Goal: Communication & Community: Answer question/provide support

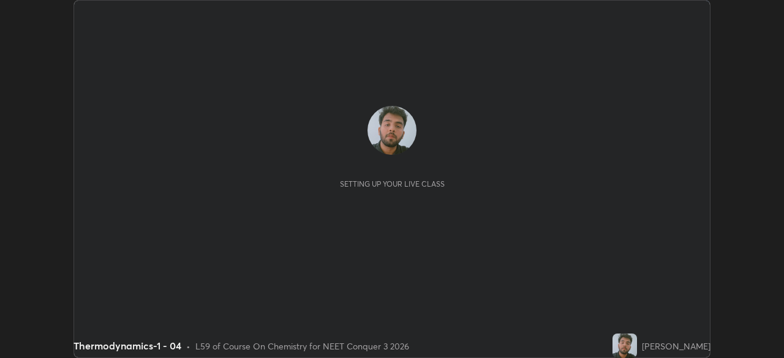
scroll to position [358, 783]
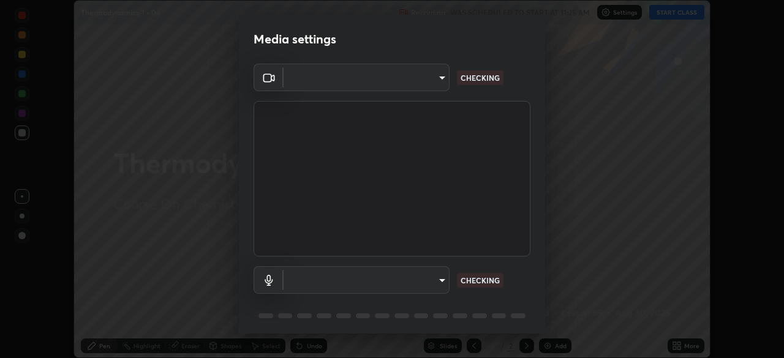
type input "1c1fc7f170fe0fb63c593947f71fbe7b7276dd803ac4132beb317857cbf647bf"
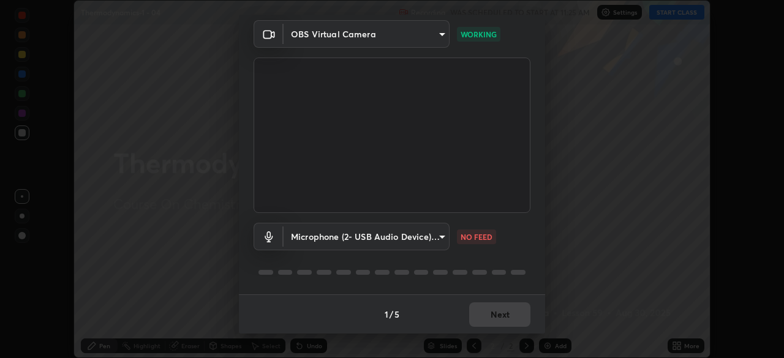
click at [411, 232] on body "Erase all Thermodynamics-1 - 04 Recording WAS SCHEDULED TO START AT 11:25 AM Se…" at bounding box center [392, 179] width 784 height 358
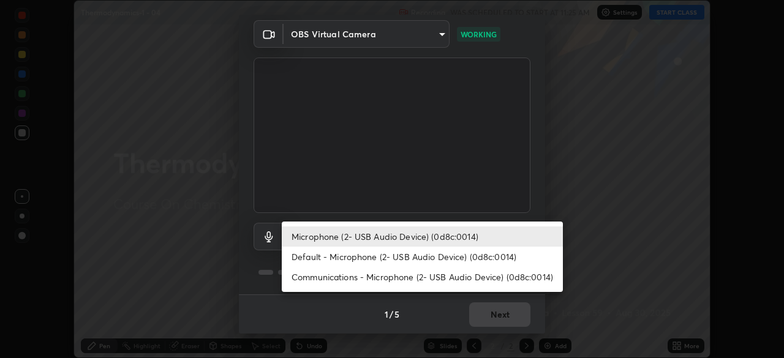
click at [386, 261] on li "Default - Microphone (2- USB Audio Device) (0d8c:0014)" at bounding box center [422, 257] width 281 height 20
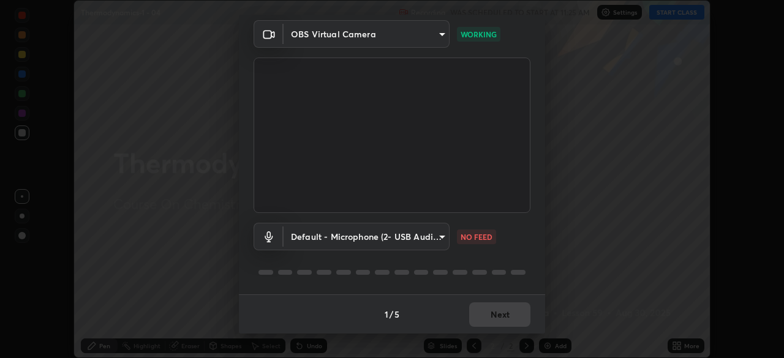
type input "default"
click at [408, 236] on body "Erase all Thermodynamics-1 - 04 Recording WAS SCHEDULED TO START AT 11:25 AM Se…" at bounding box center [392, 179] width 784 height 358
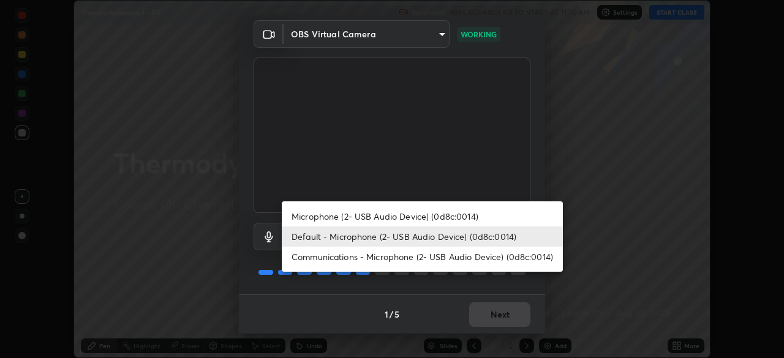
click at [415, 236] on li "Default - Microphone (2- USB Audio Device) (0d8c:0014)" at bounding box center [422, 237] width 281 height 20
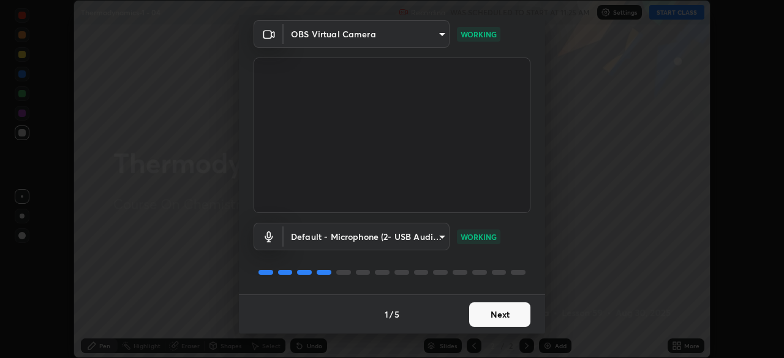
click at [503, 310] on button "Next" at bounding box center [499, 314] width 61 height 24
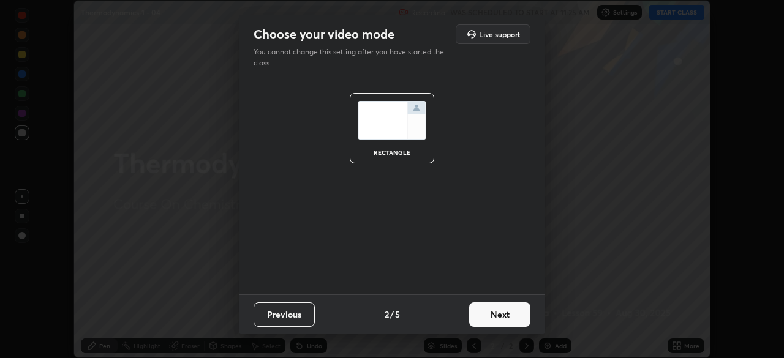
scroll to position [0, 0]
click at [502, 317] on button "Next" at bounding box center [499, 314] width 61 height 24
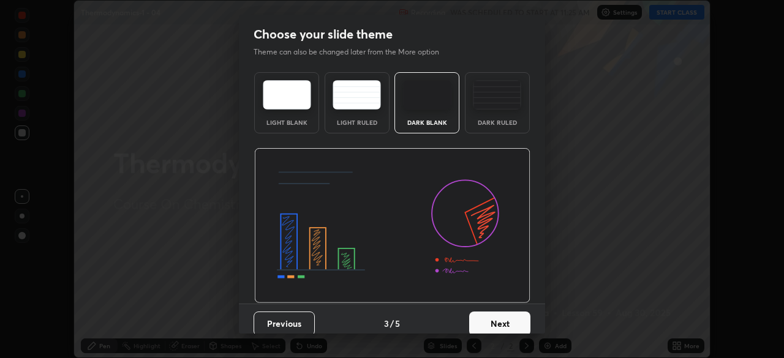
scroll to position [9, 0]
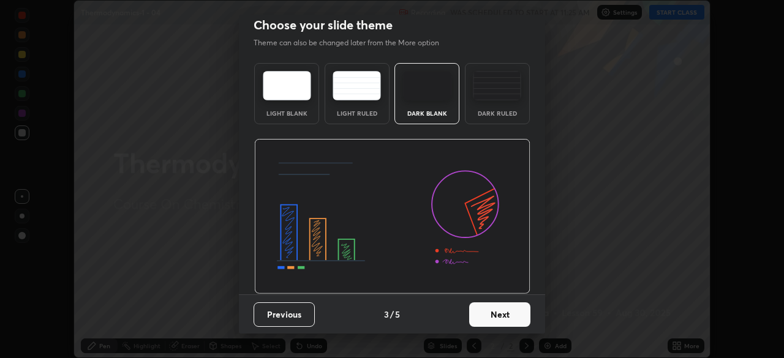
click at [500, 321] on button "Next" at bounding box center [499, 314] width 61 height 24
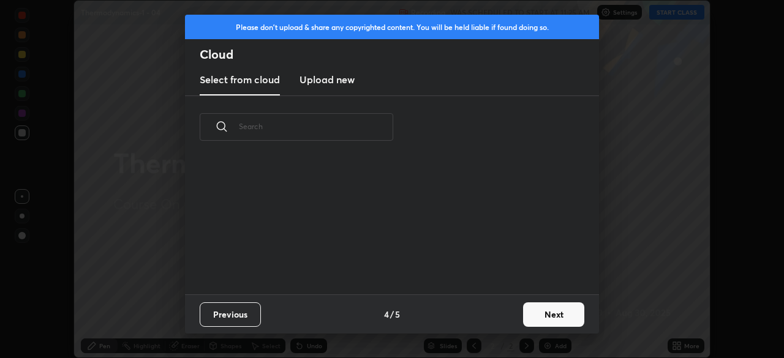
scroll to position [136, 393]
click at [552, 324] on button "Next" at bounding box center [553, 314] width 61 height 24
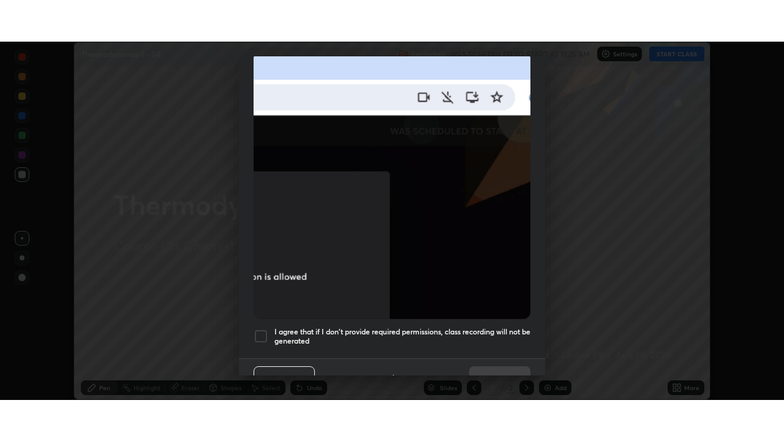
scroll to position [293, 0]
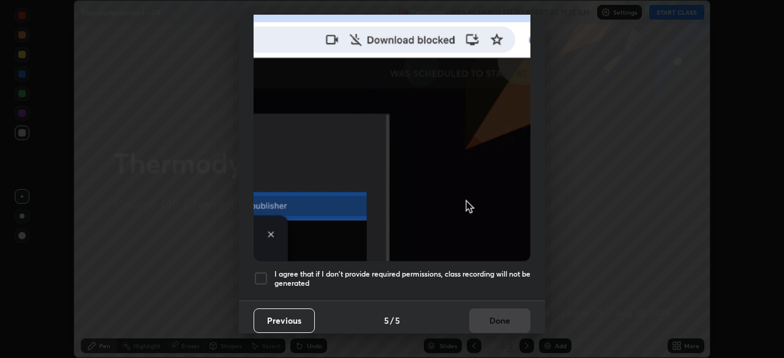
click at [263, 277] on div at bounding box center [260, 278] width 15 height 15
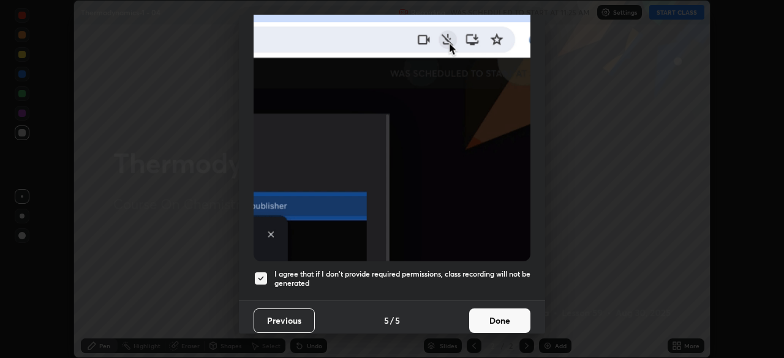
click at [494, 315] on button "Done" at bounding box center [499, 321] width 61 height 24
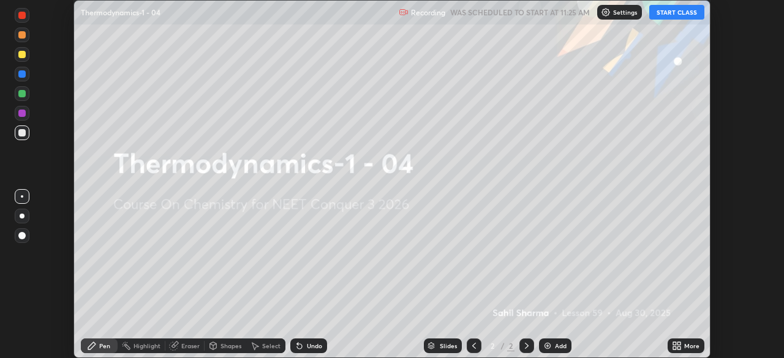
click at [669, 349] on div "More" at bounding box center [685, 346] width 37 height 15
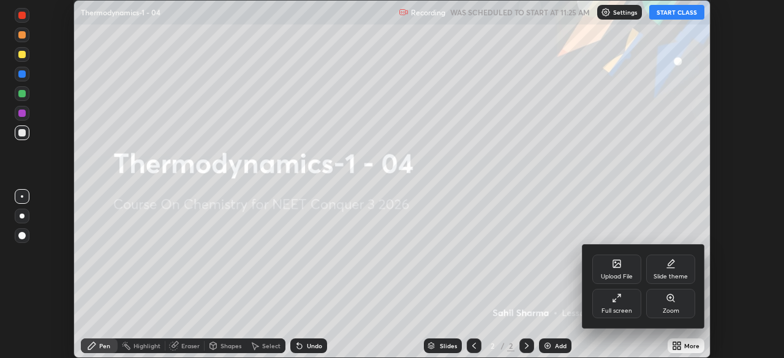
click at [624, 313] on div "Full screen" at bounding box center [616, 311] width 31 height 6
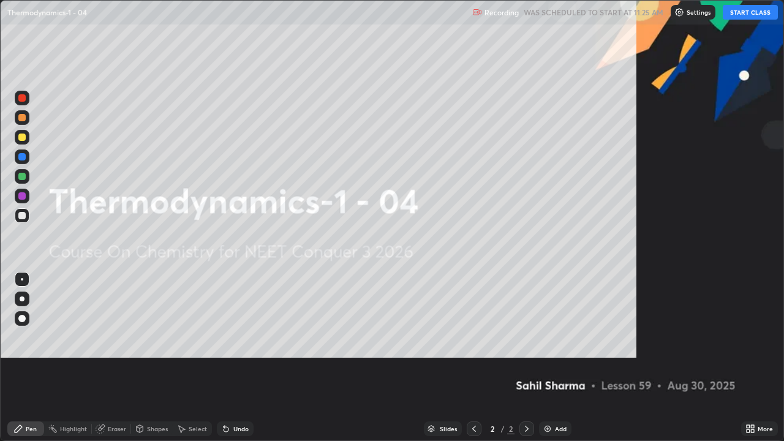
scroll to position [441, 784]
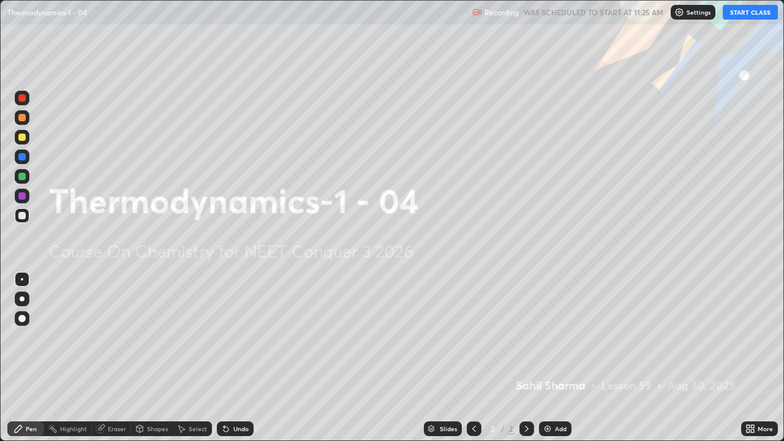
click at [558, 358] on div "Add" at bounding box center [561, 429] width 12 height 6
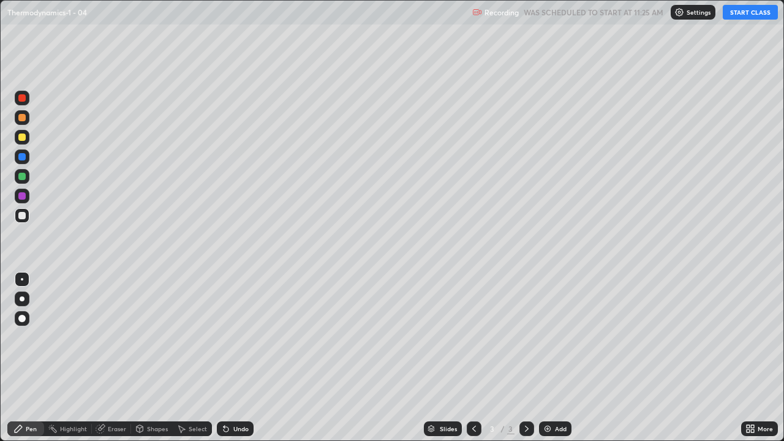
click at [21, 318] on div at bounding box center [21, 318] width 7 height 7
click at [20, 139] on div at bounding box center [21, 136] width 7 height 7
click at [112, 358] on div "Eraser" at bounding box center [117, 429] width 18 height 6
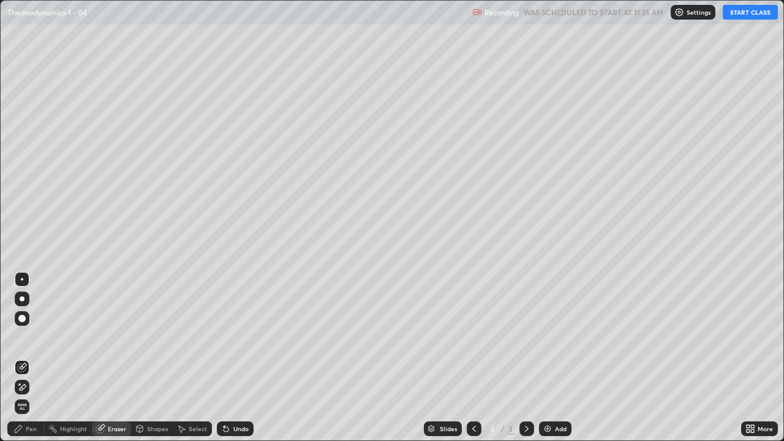
click at [29, 358] on div "Pen" at bounding box center [25, 428] width 37 height 15
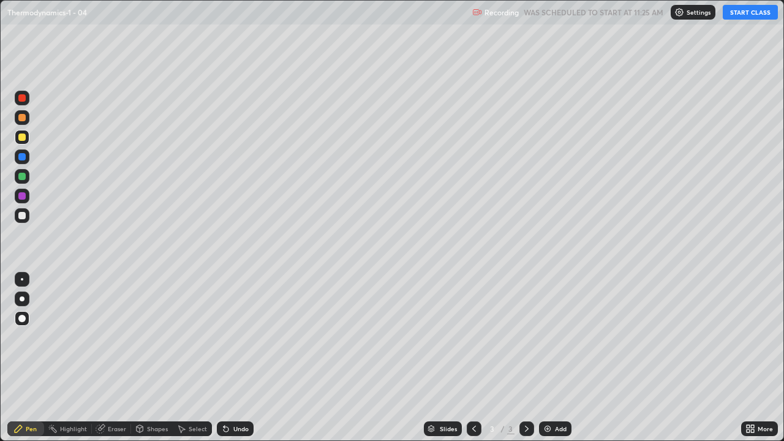
click at [747, 12] on button "START CLASS" at bounding box center [749, 12] width 55 height 15
click at [20, 216] on div at bounding box center [21, 215] width 7 height 7
click at [156, 358] on div "Shapes" at bounding box center [152, 428] width 42 height 15
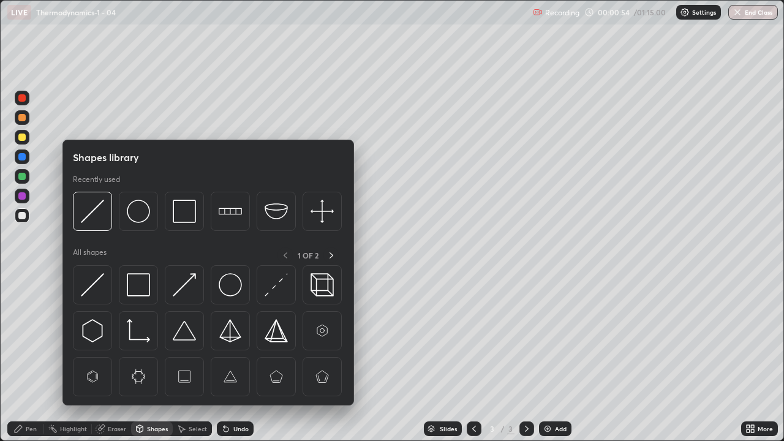
click at [158, 358] on div "Shapes" at bounding box center [157, 429] width 21 height 6
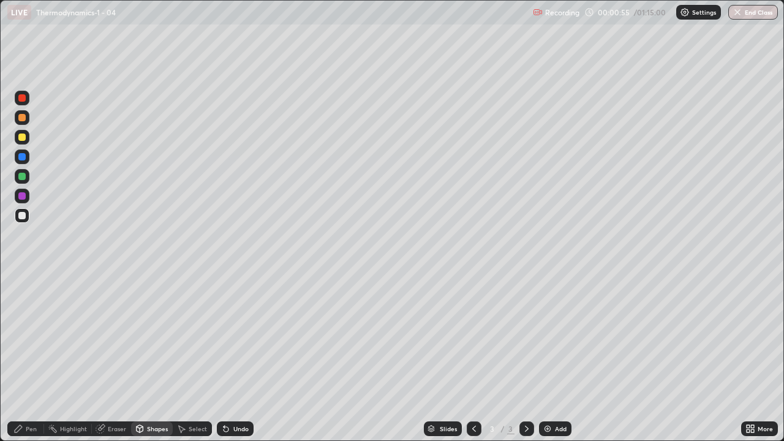
click at [189, 358] on div "Select" at bounding box center [198, 429] width 18 height 6
click at [28, 358] on div "Pen" at bounding box center [31, 429] width 11 height 6
click at [557, 358] on div "Add" at bounding box center [555, 428] width 32 height 15
click at [109, 358] on div "Eraser" at bounding box center [117, 429] width 18 height 6
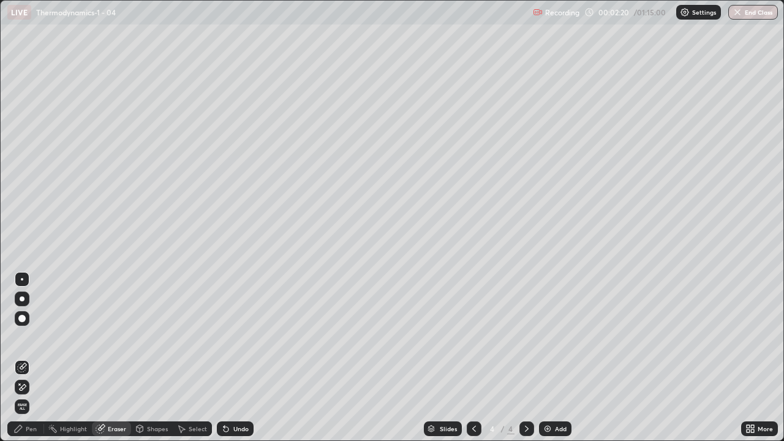
click at [24, 358] on div "Pen" at bounding box center [25, 428] width 37 height 15
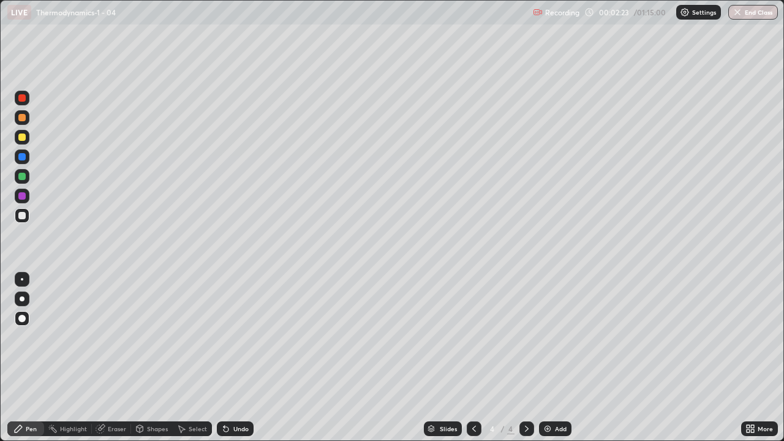
click at [22, 138] on div at bounding box center [21, 136] width 7 height 7
click at [472, 358] on icon at bounding box center [474, 429] width 4 height 6
click at [555, 358] on div "Add" at bounding box center [561, 429] width 12 height 6
click at [26, 214] on div at bounding box center [22, 215] width 15 height 15
click at [101, 358] on icon at bounding box center [101, 429] width 10 height 10
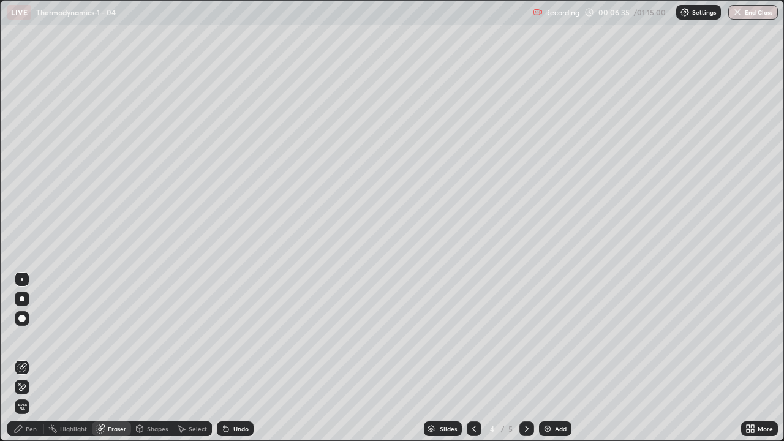
click at [34, 358] on div "Pen" at bounding box center [25, 428] width 37 height 15
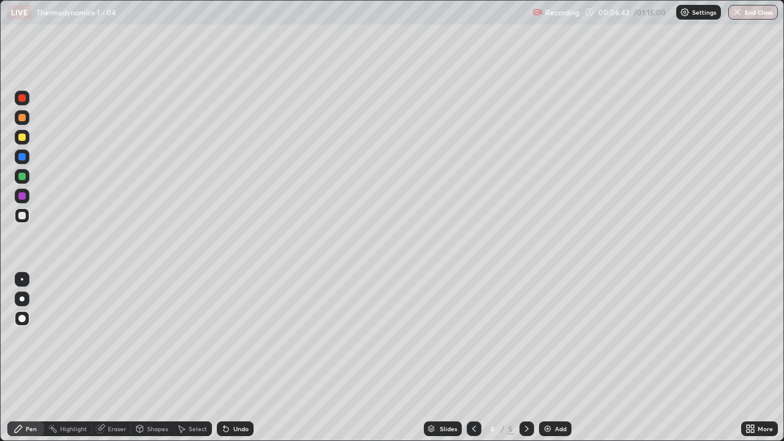
click at [472, 358] on icon at bounding box center [474, 429] width 10 height 10
click at [525, 358] on icon at bounding box center [527, 429] width 10 height 10
click at [23, 137] on div at bounding box center [21, 136] width 7 height 7
click at [558, 358] on div "Add" at bounding box center [555, 428] width 32 height 15
click at [560, 358] on div "Add" at bounding box center [555, 428] width 32 height 15
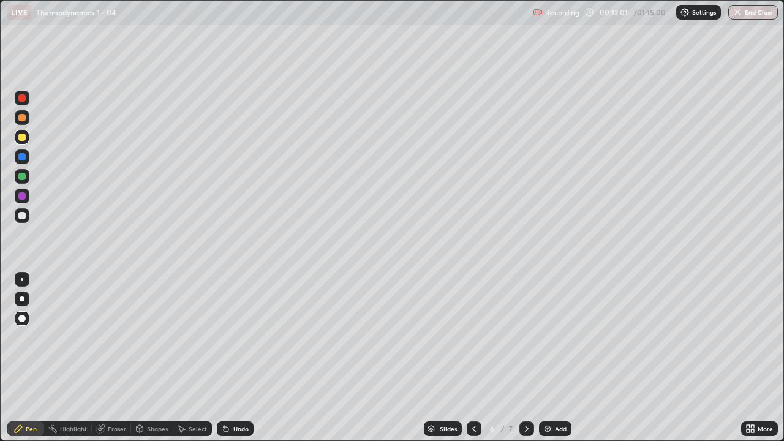
click at [23, 214] on div at bounding box center [21, 215] width 7 height 7
click at [21, 176] on div at bounding box center [21, 176] width 7 height 7
click at [21, 215] on div at bounding box center [21, 215] width 7 height 7
click at [23, 176] on div at bounding box center [21, 176] width 7 height 7
click at [23, 138] on div at bounding box center [21, 136] width 7 height 7
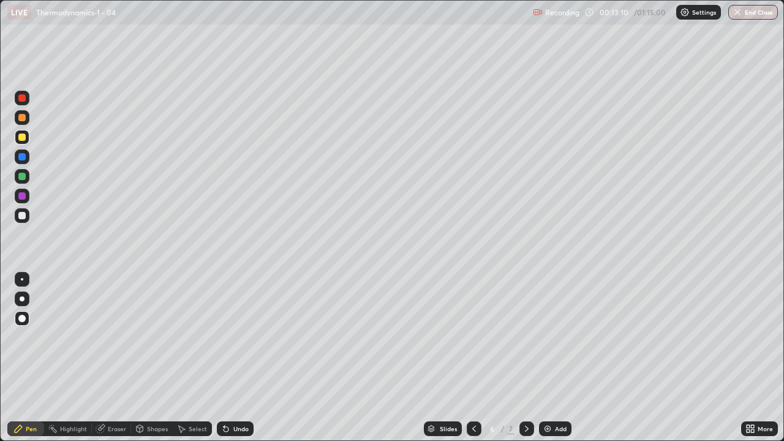
click at [23, 214] on div at bounding box center [21, 215] width 7 height 7
click at [21, 174] on div at bounding box center [21, 176] width 7 height 7
click at [21, 139] on div at bounding box center [21, 136] width 7 height 7
click at [24, 213] on div at bounding box center [21, 215] width 7 height 7
click at [21, 216] on div at bounding box center [21, 215] width 7 height 7
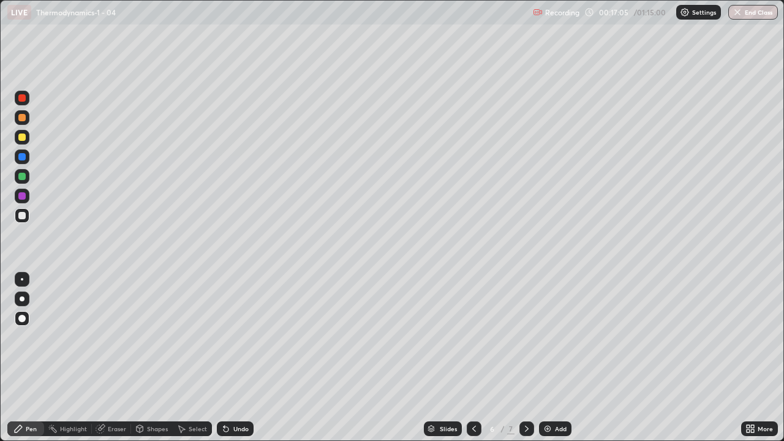
click at [114, 358] on div "Eraser" at bounding box center [111, 428] width 39 height 15
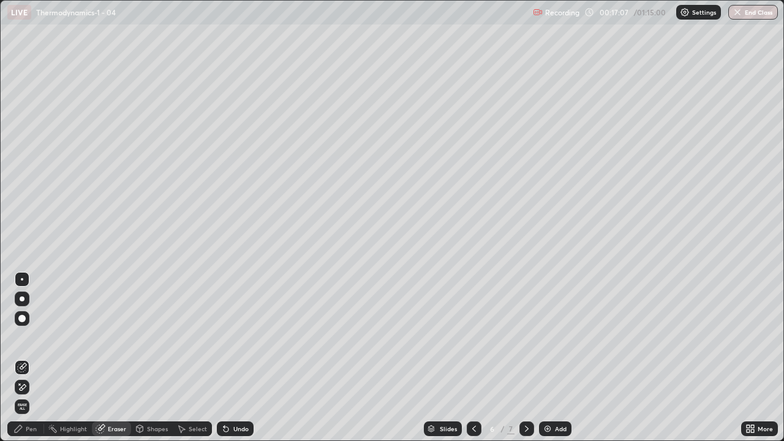
click at [31, 358] on div "Pen" at bounding box center [31, 429] width 11 height 6
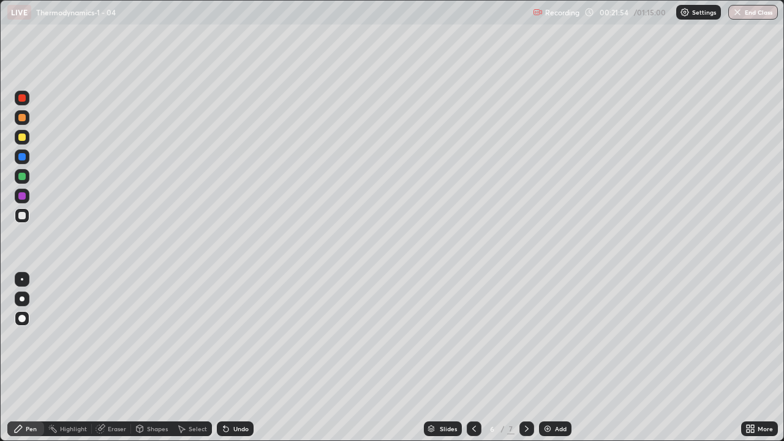
click at [557, 358] on div "Add" at bounding box center [555, 428] width 32 height 15
click at [25, 137] on div at bounding box center [21, 136] width 7 height 7
click at [21, 216] on div at bounding box center [21, 215] width 7 height 7
click at [21, 215] on div at bounding box center [21, 215] width 7 height 7
click at [24, 217] on div at bounding box center [21, 215] width 7 height 7
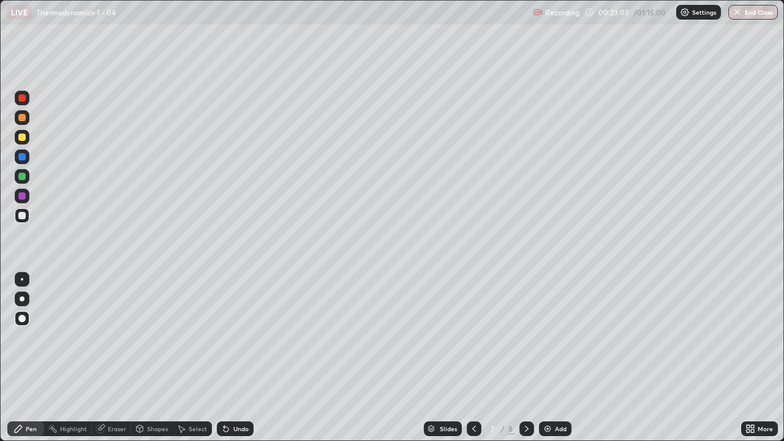
click at [23, 140] on div at bounding box center [21, 136] width 7 height 7
click at [23, 217] on div at bounding box center [21, 215] width 7 height 7
click at [23, 137] on div at bounding box center [21, 136] width 7 height 7
click at [21, 118] on div at bounding box center [21, 117] width 7 height 7
click at [23, 319] on div at bounding box center [21, 318] width 7 height 7
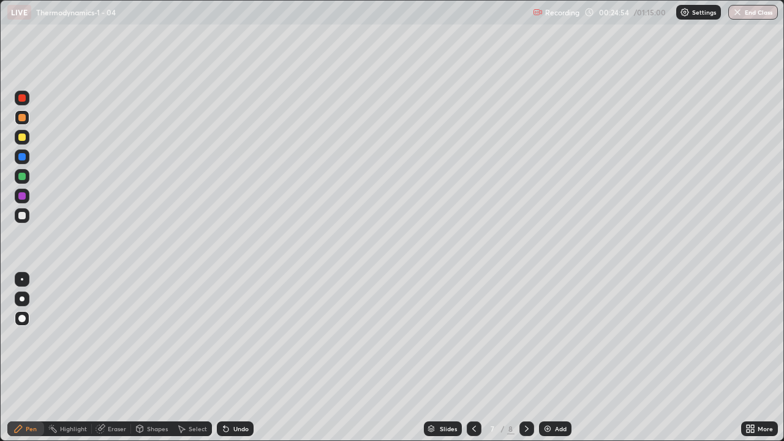
click at [20, 139] on div at bounding box center [21, 136] width 7 height 7
click at [22, 215] on div at bounding box center [21, 215] width 7 height 7
click at [22, 214] on div at bounding box center [21, 215] width 7 height 7
click at [19, 195] on div at bounding box center [21, 195] width 7 height 7
click at [20, 175] on div at bounding box center [21, 176] width 7 height 7
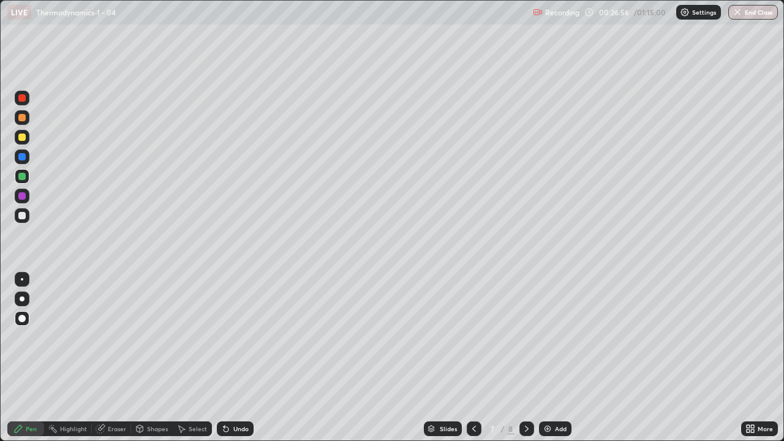
click at [26, 216] on div at bounding box center [22, 215] width 15 height 15
click at [21, 118] on div at bounding box center [21, 117] width 7 height 7
click at [560, 358] on div "Add" at bounding box center [555, 428] width 32 height 15
click at [23, 217] on div at bounding box center [21, 215] width 7 height 7
click at [20, 138] on div at bounding box center [21, 136] width 7 height 7
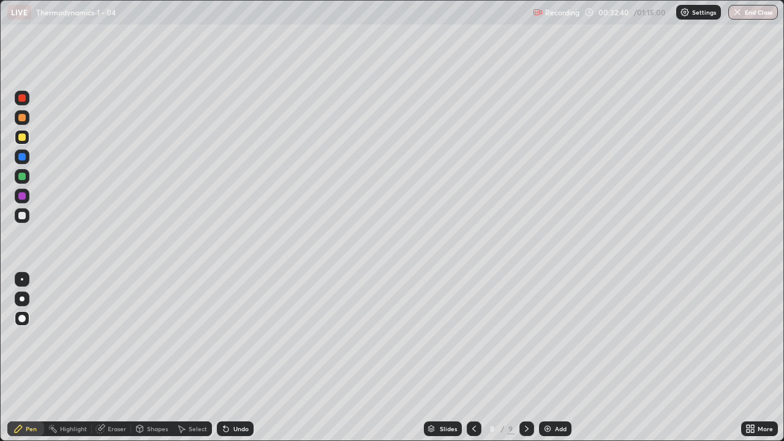
click at [555, 358] on div "Add" at bounding box center [561, 429] width 12 height 6
click at [19, 177] on div at bounding box center [21, 176] width 7 height 7
click at [22, 157] on div at bounding box center [21, 156] width 7 height 7
click at [23, 137] on div at bounding box center [21, 136] width 7 height 7
click at [23, 118] on div at bounding box center [21, 117] width 7 height 7
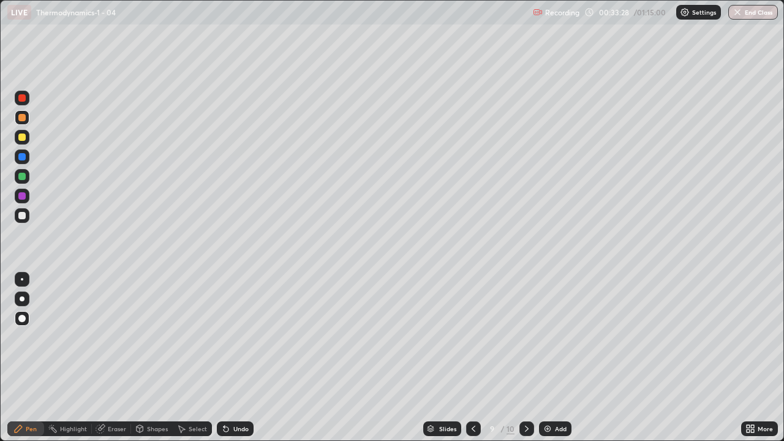
click at [23, 216] on div at bounding box center [21, 215] width 7 height 7
click at [23, 137] on div at bounding box center [21, 136] width 7 height 7
click at [21, 160] on div at bounding box center [21, 156] width 7 height 7
click at [20, 179] on div at bounding box center [21, 176] width 7 height 7
click at [555, 358] on div "Add" at bounding box center [561, 429] width 12 height 6
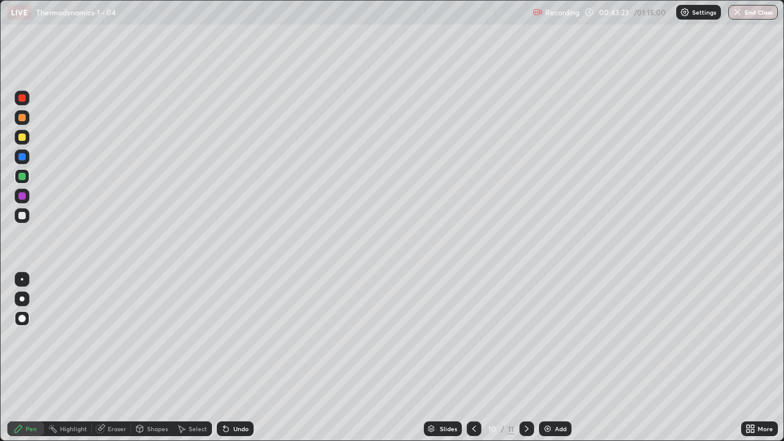
click at [20, 214] on div at bounding box center [21, 215] width 7 height 7
click at [110, 358] on div "Eraser" at bounding box center [117, 429] width 18 height 6
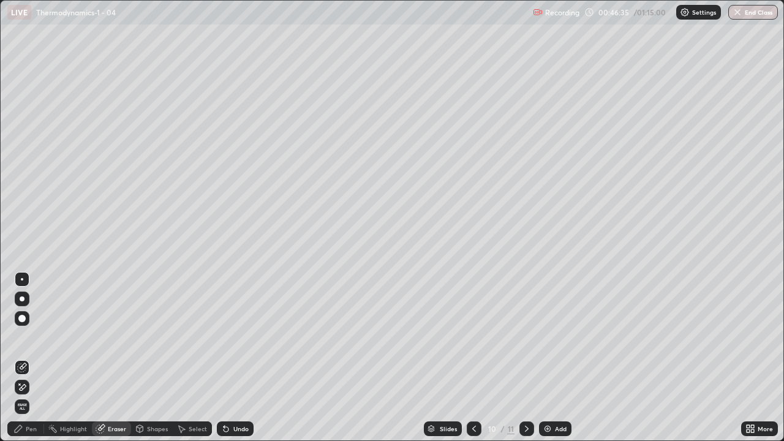
click at [30, 358] on div "Pen" at bounding box center [25, 428] width 37 height 15
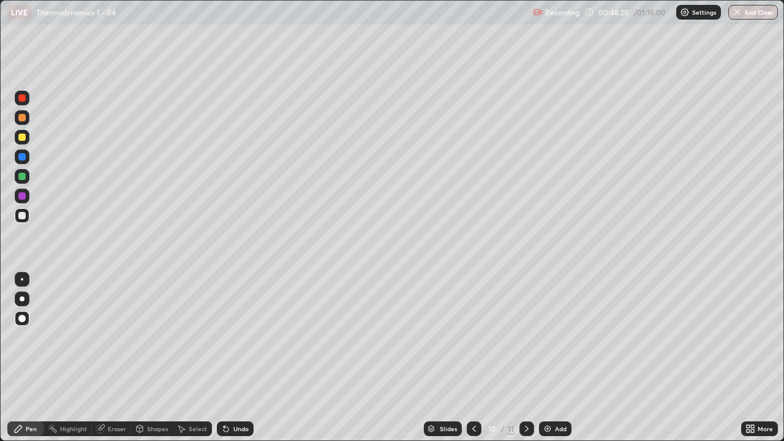
click at [550, 358] on img at bounding box center [547, 429] width 10 height 10
click at [21, 134] on div at bounding box center [21, 136] width 7 height 7
click at [22, 216] on div at bounding box center [21, 215] width 7 height 7
click at [18, 217] on div at bounding box center [21, 215] width 7 height 7
click at [114, 358] on div "Eraser" at bounding box center [117, 429] width 18 height 6
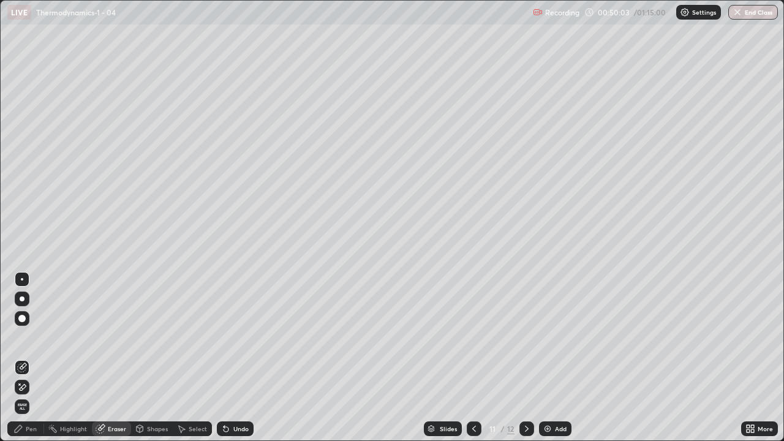
click at [29, 358] on div "Pen" at bounding box center [31, 429] width 11 height 6
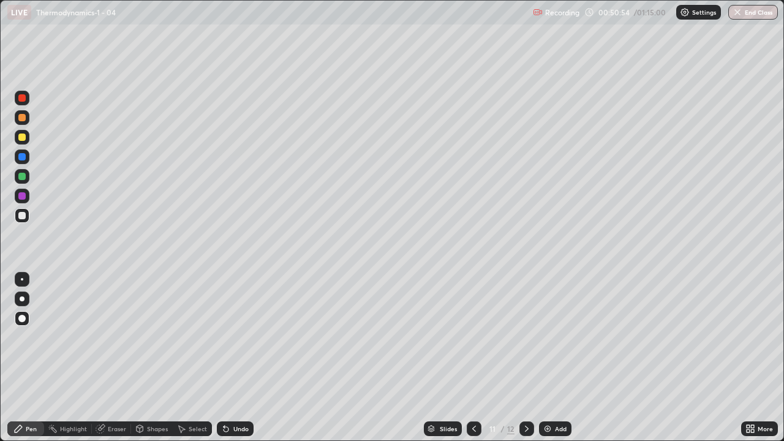
click at [23, 137] on div at bounding box center [21, 136] width 7 height 7
click at [21, 216] on div at bounding box center [21, 215] width 7 height 7
click at [558, 358] on div "Add" at bounding box center [555, 428] width 32 height 15
click at [473, 358] on icon at bounding box center [474, 429] width 10 height 10
click at [560, 358] on div "Add" at bounding box center [555, 428] width 32 height 15
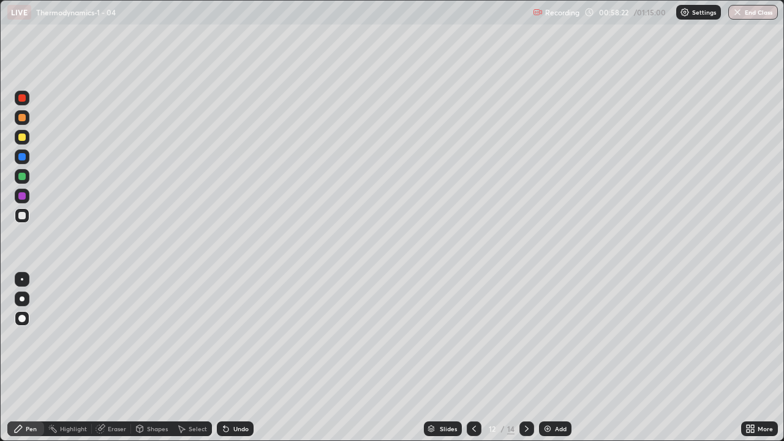
click at [569, 358] on div "Add" at bounding box center [555, 428] width 32 height 15
click at [144, 358] on div "Shapes" at bounding box center [152, 428] width 42 height 15
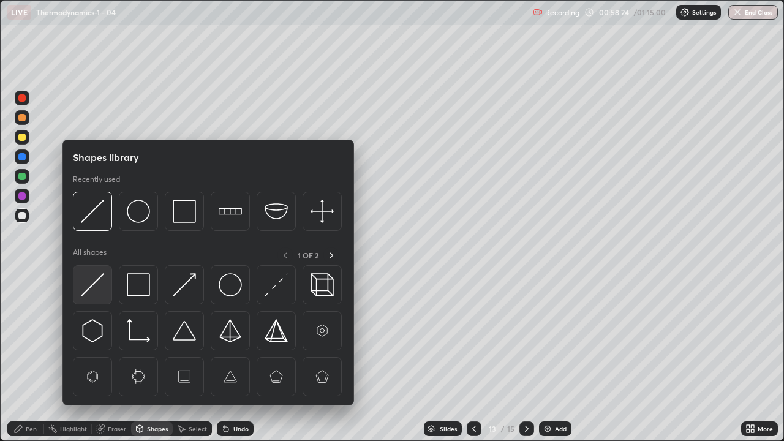
click at [100, 285] on img at bounding box center [92, 284] width 23 height 23
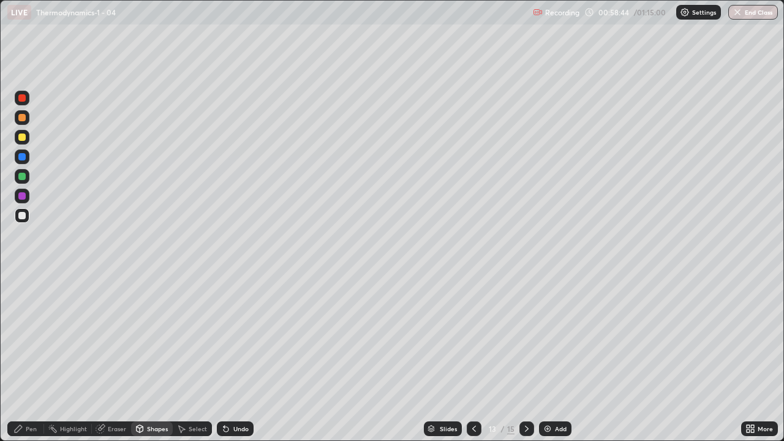
click at [151, 358] on div "Shapes" at bounding box center [157, 429] width 21 height 6
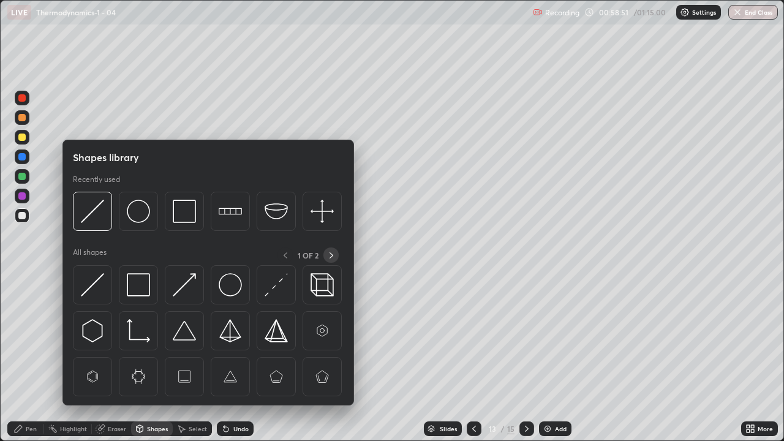
click at [329, 253] on icon at bounding box center [331, 255] width 10 height 10
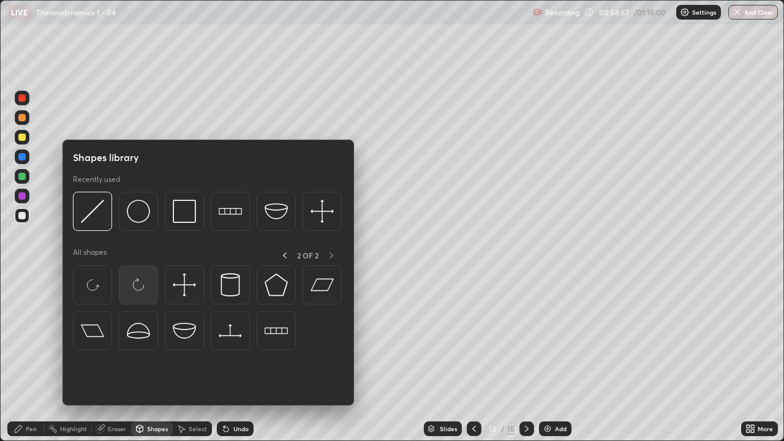
click at [132, 283] on img at bounding box center [138, 284] width 23 height 23
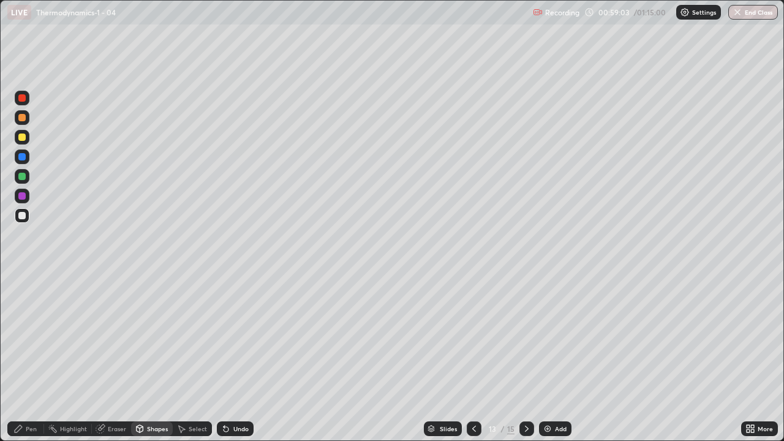
click at [233, 358] on div "Undo" at bounding box center [240, 429] width 15 height 6
click at [241, 358] on div "Undo" at bounding box center [235, 428] width 37 height 15
click at [242, 358] on div "Undo" at bounding box center [240, 429] width 15 height 6
click at [30, 358] on div "Pen" at bounding box center [31, 429] width 11 height 6
click at [23, 175] on div at bounding box center [21, 176] width 7 height 7
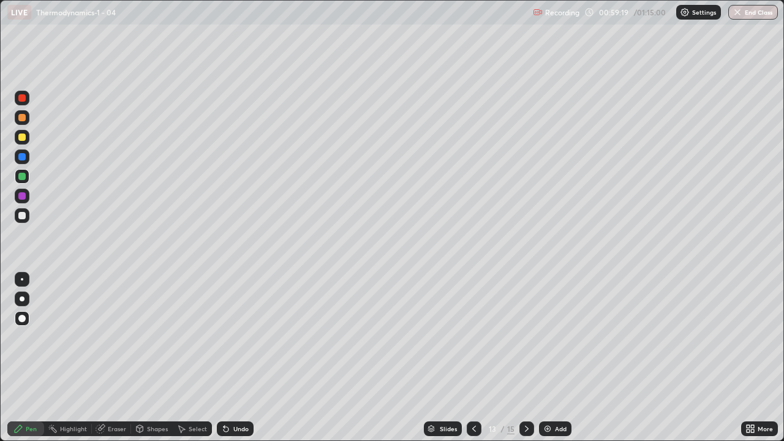
click at [112, 358] on div "Eraser" at bounding box center [117, 429] width 18 height 6
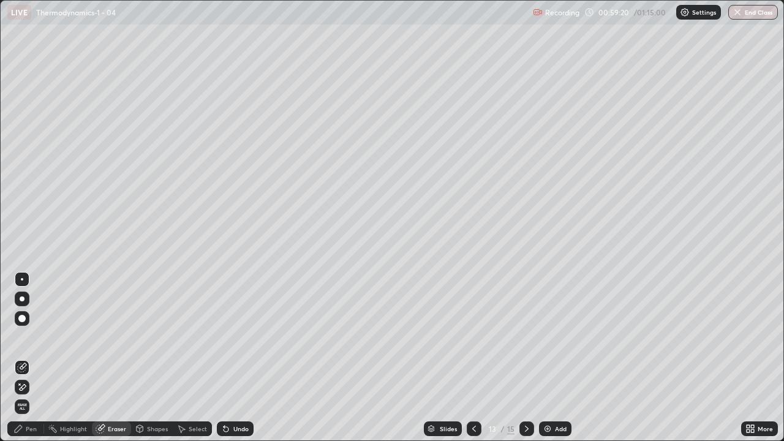
click at [148, 358] on div "Shapes" at bounding box center [157, 429] width 21 height 6
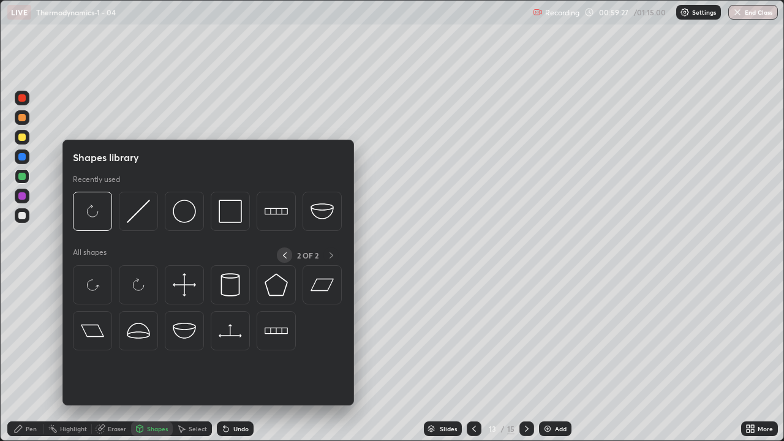
click at [283, 252] on icon at bounding box center [285, 255] width 10 height 10
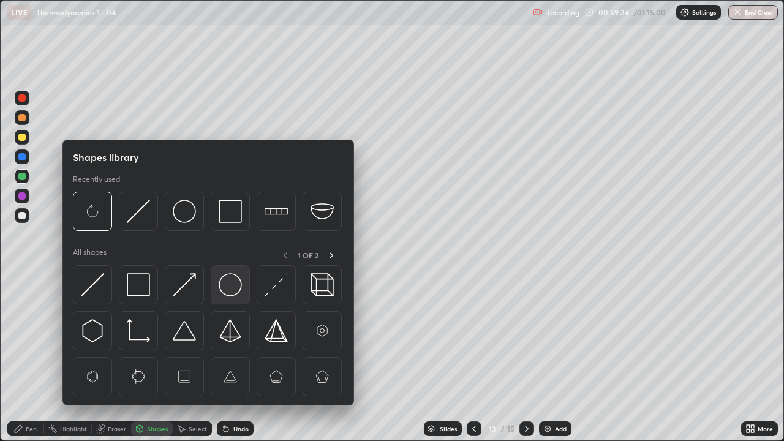
click at [230, 287] on img at bounding box center [230, 284] width 23 height 23
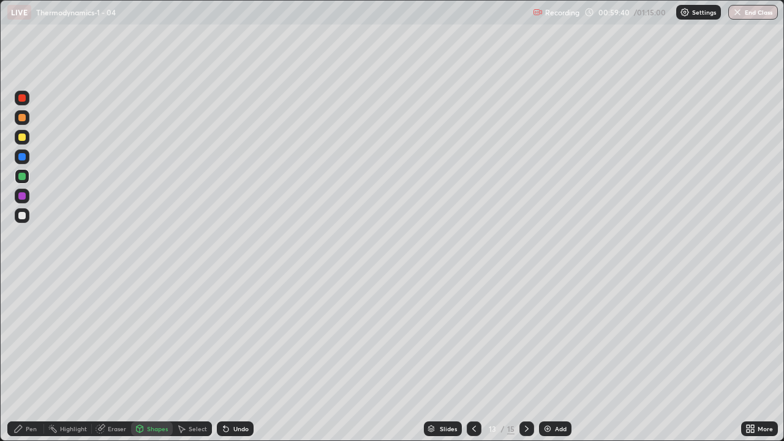
click at [235, 358] on div "Undo" at bounding box center [240, 429] width 15 height 6
click at [23, 198] on div at bounding box center [21, 195] width 7 height 7
click at [24, 136] on div at bounding box center [21, 136] width 7 height 7
click at [238, 358] on div "Undo" at bounding box center [240, 429] width 15 height 6
click at [25, 358] on div "Pen" at bounding box center [25, 428] width 37 height 15
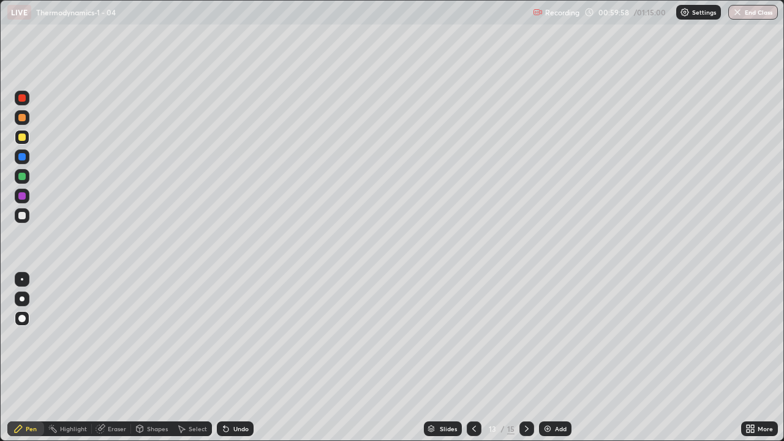
click at [20, 157] on div at bounding box center [21, 156] width 7 height 7
click at [24, 216] on div at bounding box center [21, 215] width 7 height 7
click at [21, 178] on div at bounding box center [21, 176] width 7 height 7
click at [24, 139] on div at bounding box center [21, 136] width 7 height 7
click at [551, 358] on img at bounding box center [547, 429] width 10 height 10
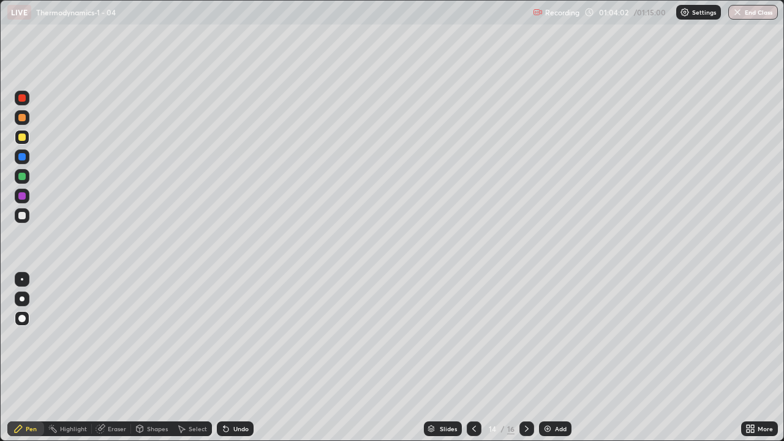
click at [28, 215] on div at bounding box center [22, 215] width 15 height 15
click at [20, 217] on div at bounding box center [21, 215] width 7 height 7
click at [748, 5] on button "End Class" at bounding box center [753, 12] width 48 height 15
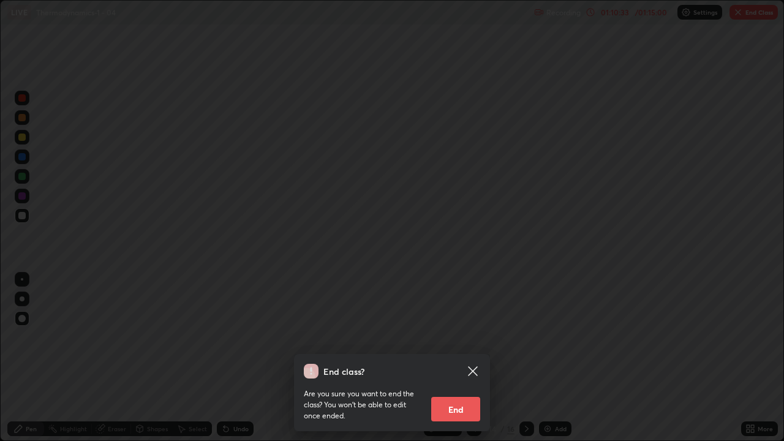
click at [465, 358] on button "End" at bounding box center [455, 409] width 49 height 24
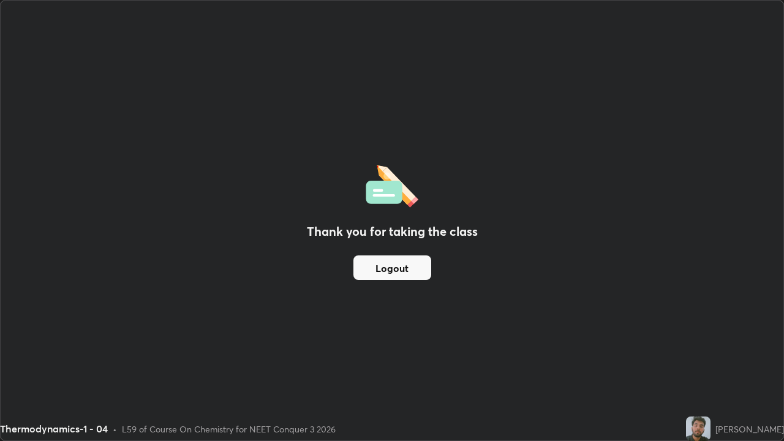
click at [425, 274] on button "Logout" at bounding box center [392, 267] width 78 height 24
click at [422, 275] on button "Logout" at bounding box center [392, 267] width 78 height 24
click at [427, 274] on button "Logout" at bounding box center [392, 267] width 78 height 24
